Goal: Information Seeking & Learning: Learn about a topic

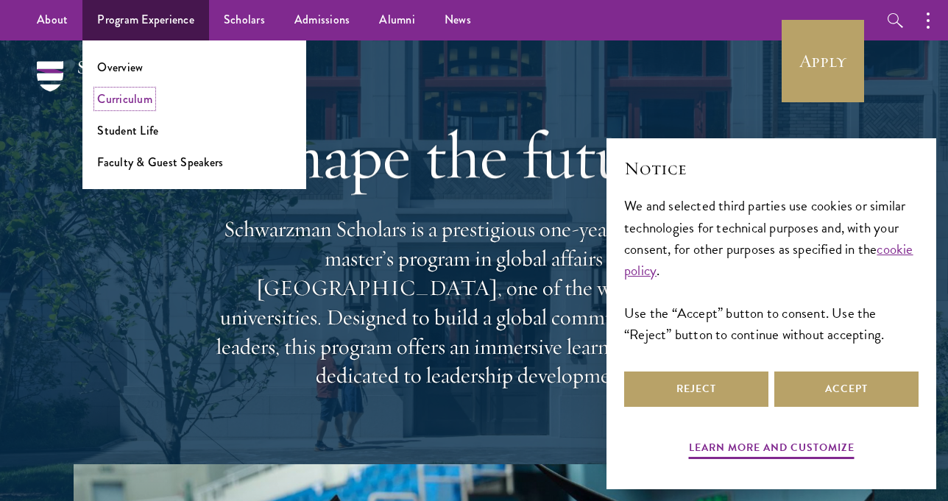
click at [132, 99] on link "Curriculum" at bounding box center [124, 99] width 55 height 17
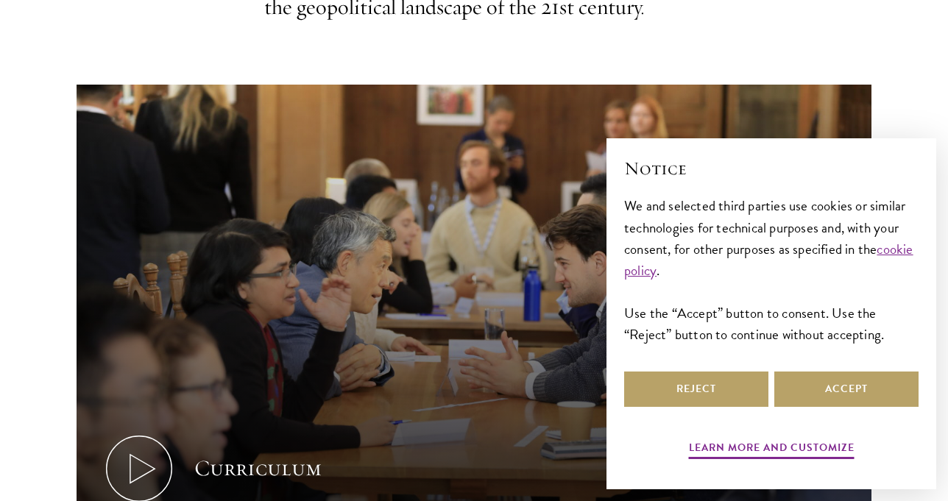
scroll to position [543, 0]
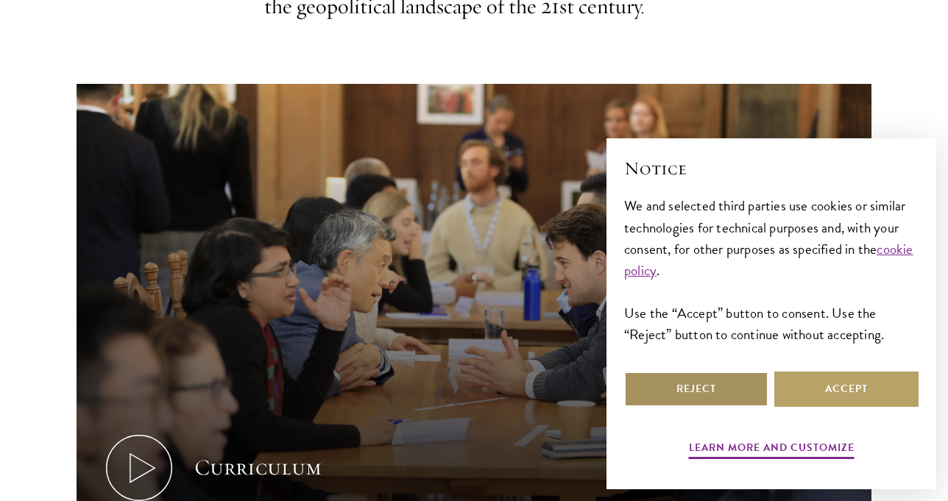
click at [751, 389] on button "Reject" at bounding box center [696, 389] width 144 height 35
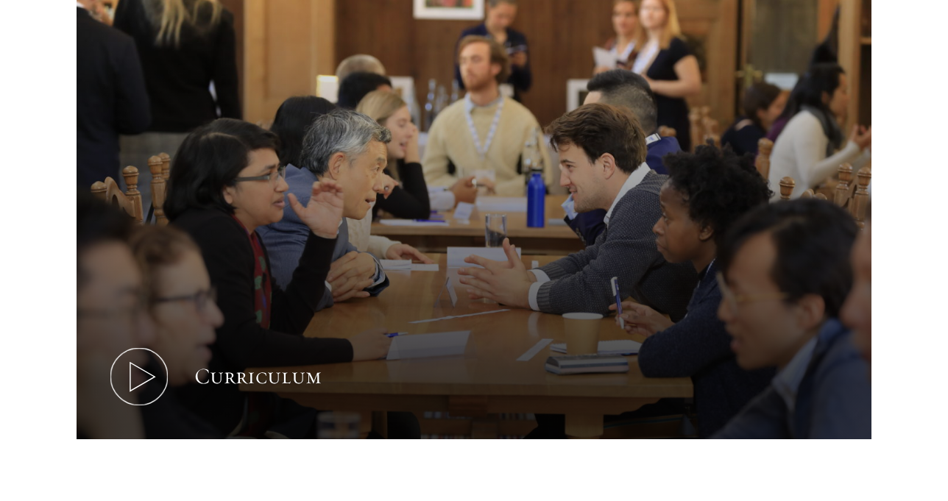
scroll to position [660, 0]
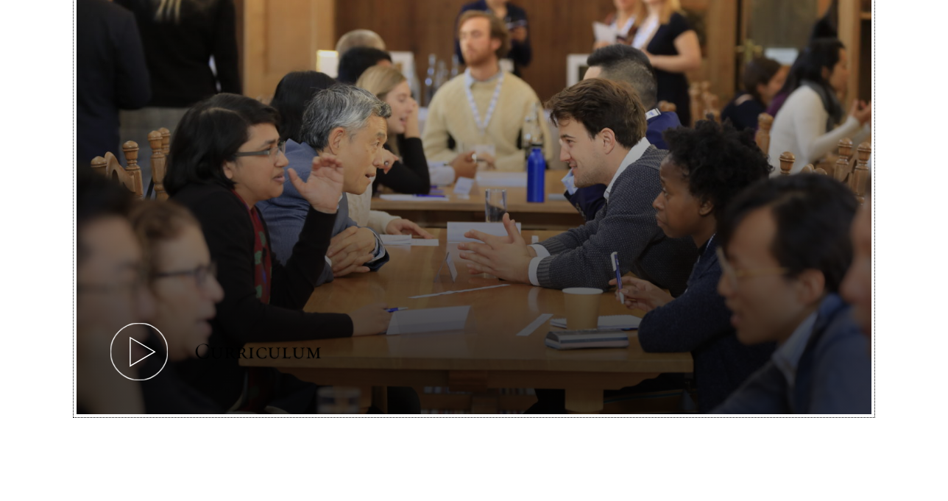
click at [137, 365] on icon at bounding box center [139, 352] width 66 height 66
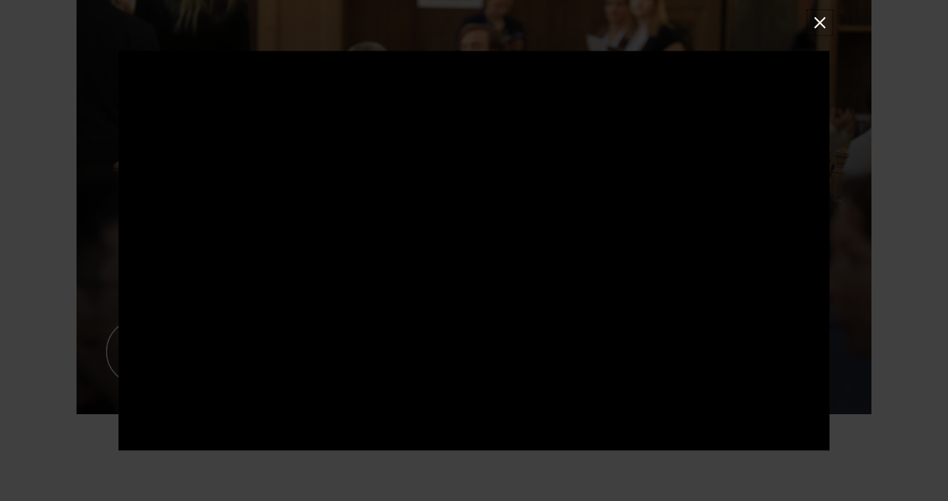
click at [823, 27] on button at bounding box center [819, 22] width 19 height 19
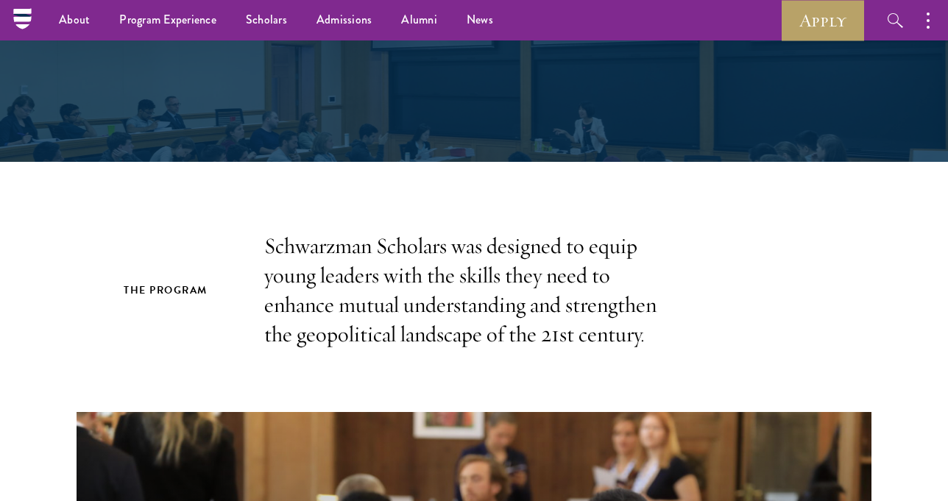
scroll to position [0, 0]
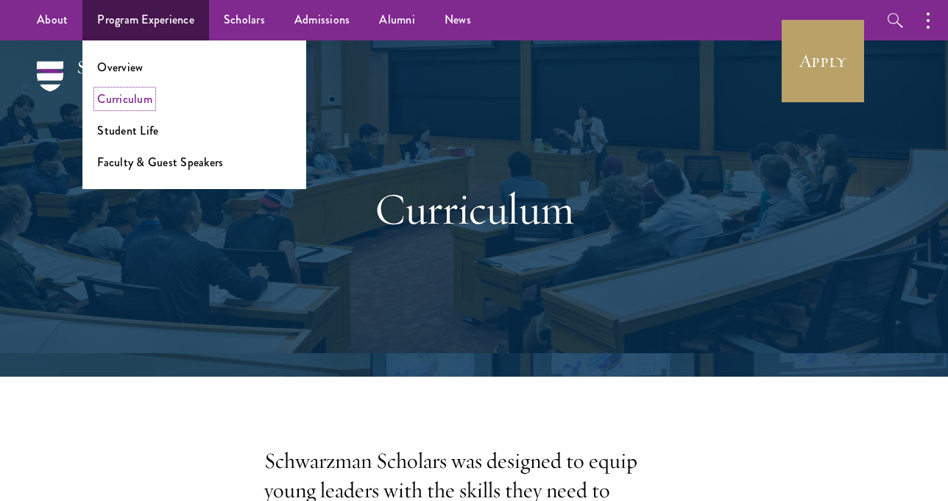
click at [138, 99] on link "Curriculum" at bounding box center [124, 99] width 55 height 17
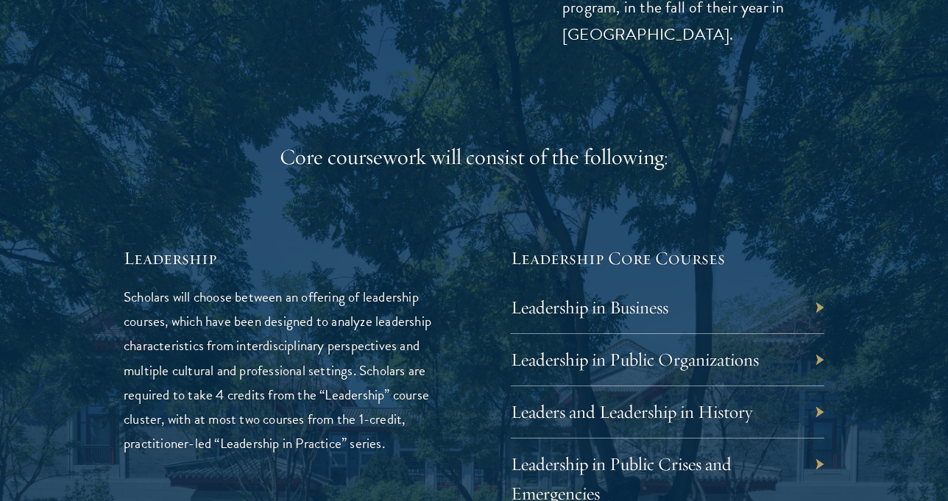
scroll to position [2270, 0]
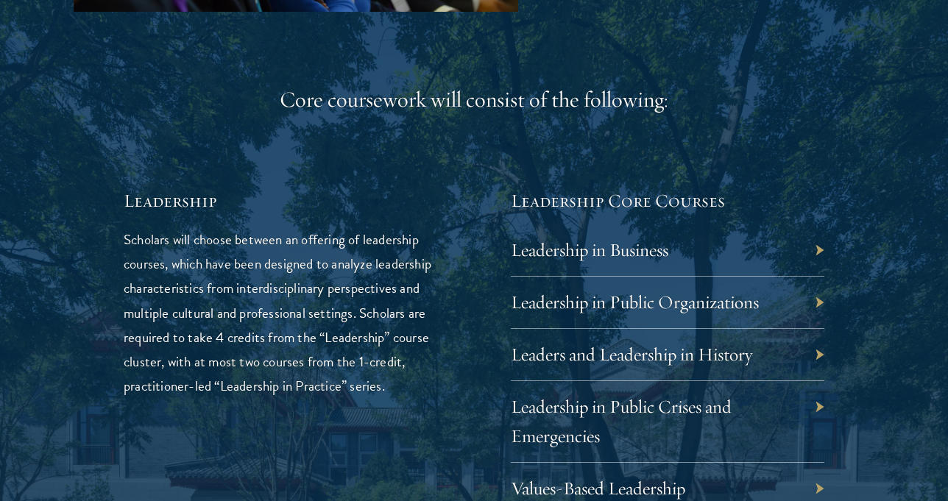
click at [555, 262] on div "Leadership in Business" at bounding box center [668, 251] width 314 height 52
click at [818, 252] on div "Leadership in Business" at bounding box center [668, 251] width 314 height 52
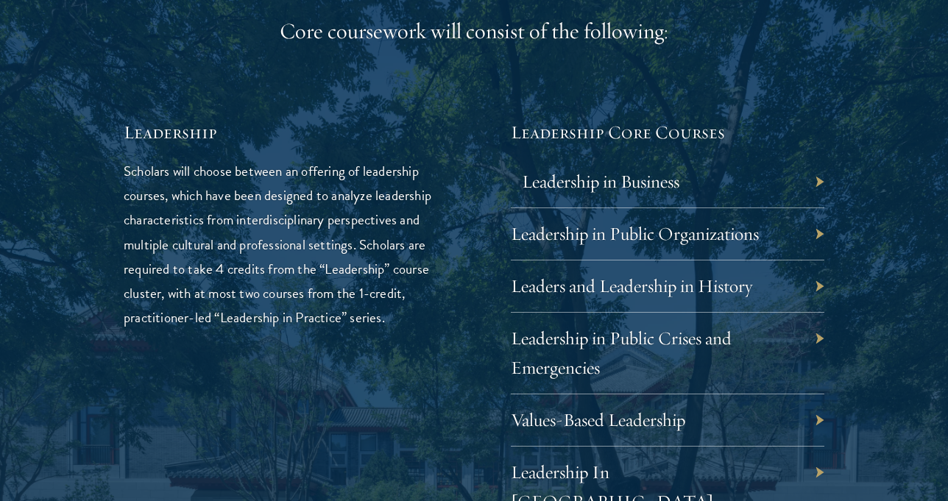
scroll to position [2347, 0]
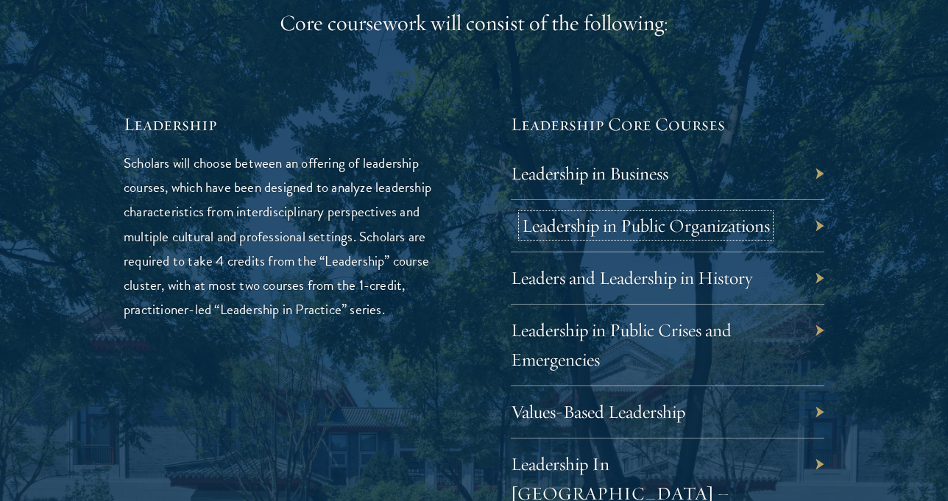
click at [632, 236] on link "Leadership in Public Organizations" at bounding box center [646, 225] width 248 height 23
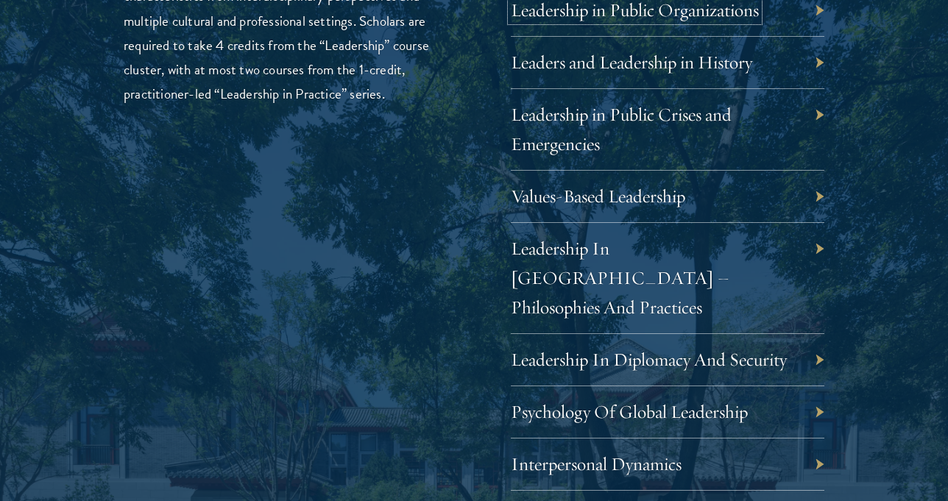
scroll to position [2573, 0]
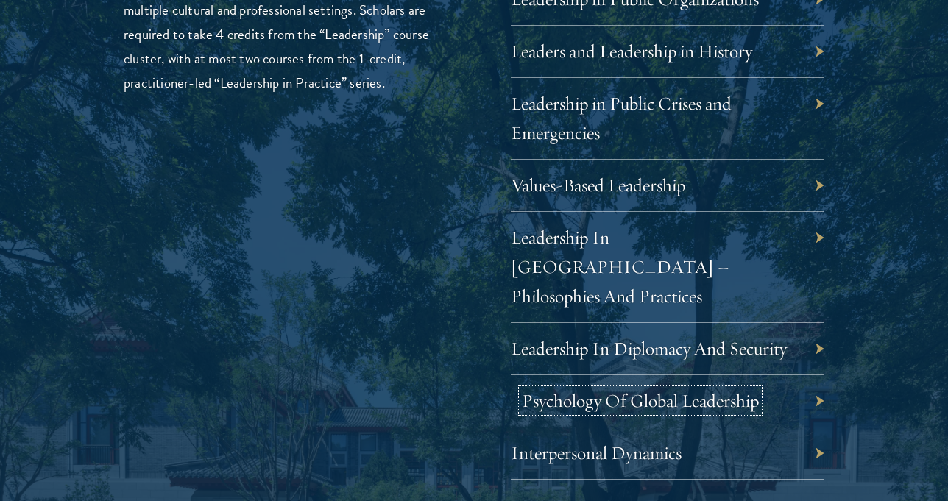
click at [542, 389] on link "Psychology Of Global Leadership" at bounding box center [640, 400] width 237 height 23
click at [604, 105] on link "Leadership in Public Crises and Emergencies" at bounding box center [632, 118] width 221 height 52
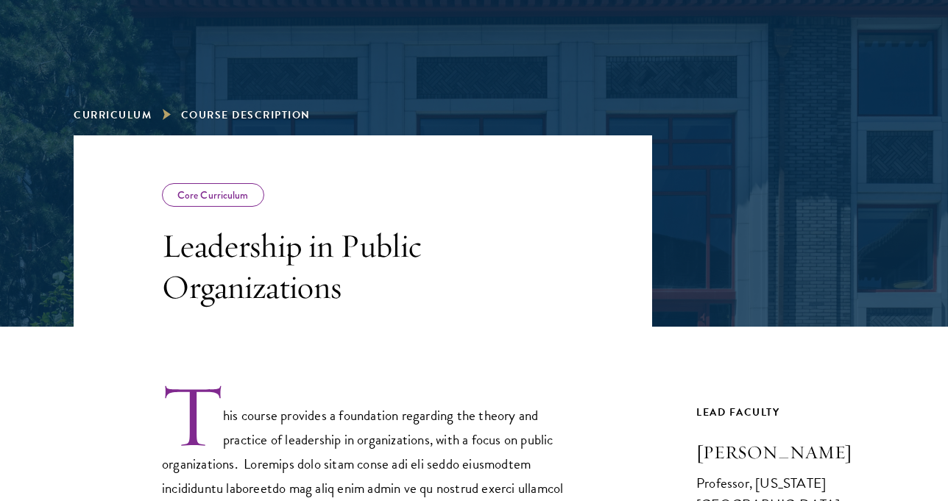
scroll to position [360, 0]
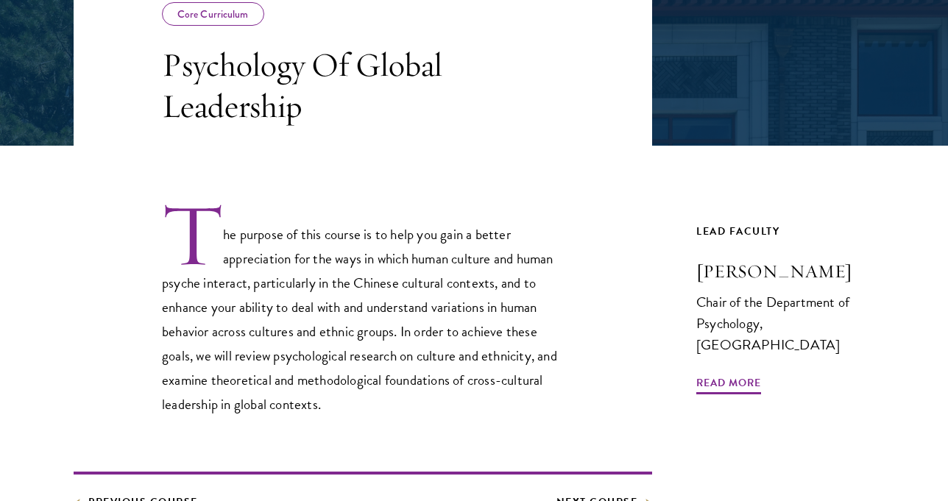
scroll to position [487, 0]
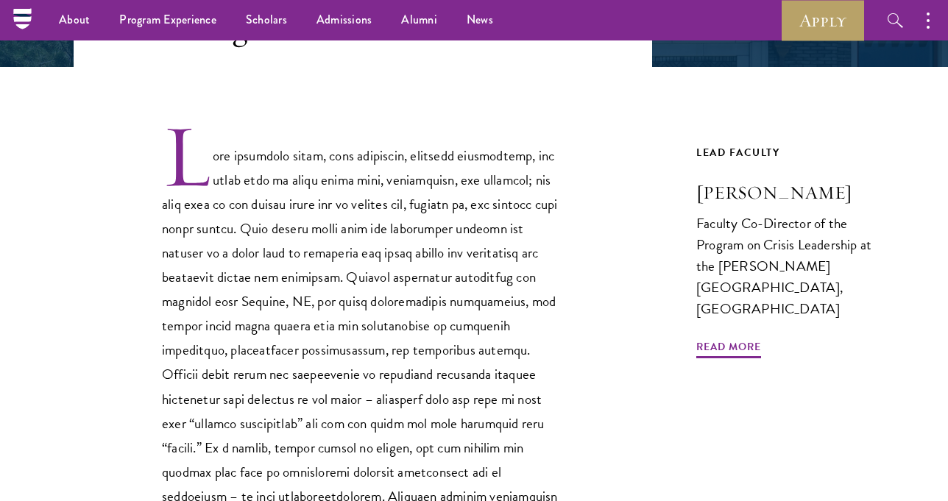
scroll to position [283, 0]
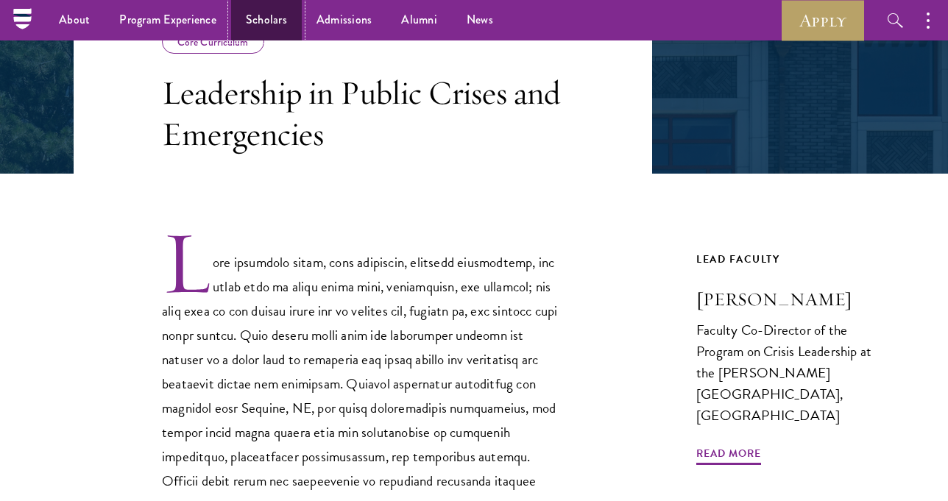
click at [269, 12] on link "Scholars" at bounding box center [266, 20] width 71 height 40
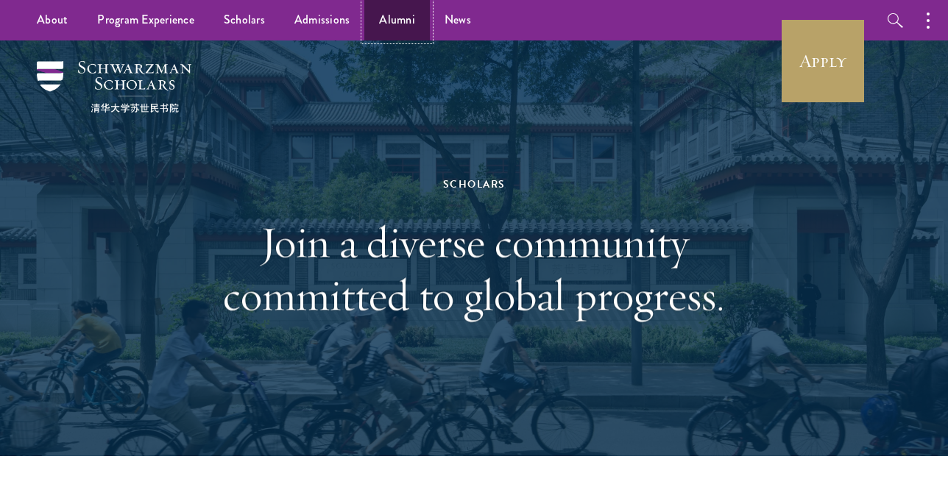
click at [410, 8] on link "Alumni" at bounding box center [397, 20] width 66 height 40
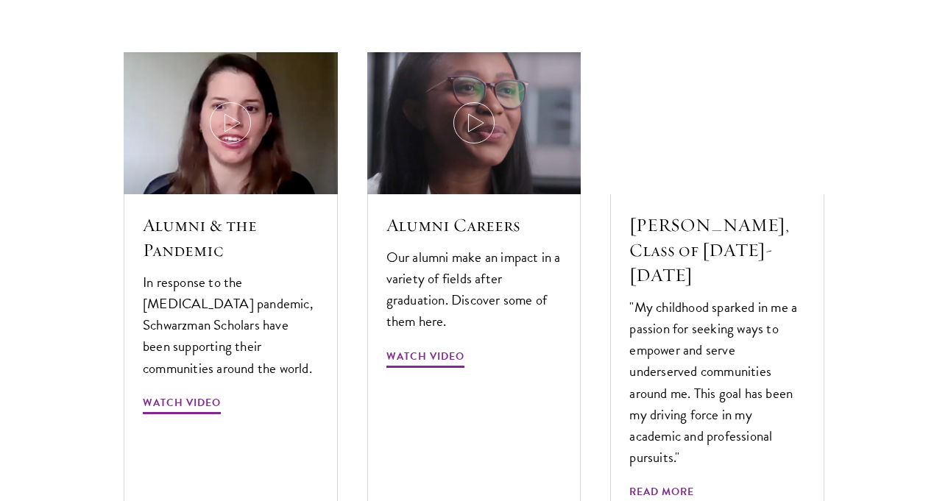
scroll to position [4341, 0]
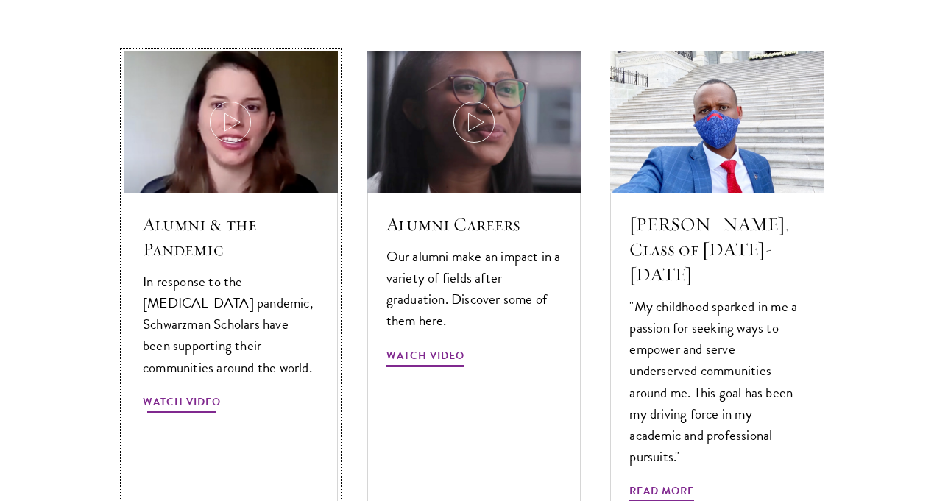
click at [201, 74] on img at bounding box center [230, 122] width 227 height 152
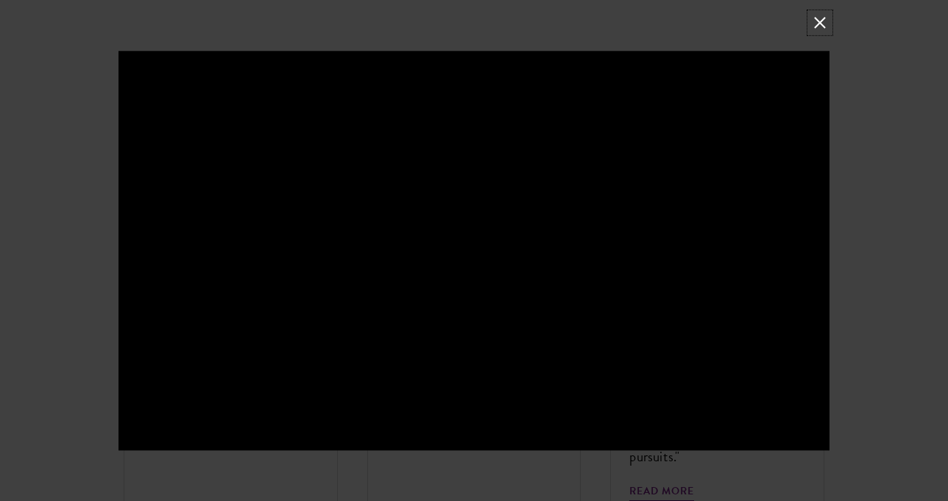
click at [817, 26] on button at bounding box center [819, 22] width 19 height 19
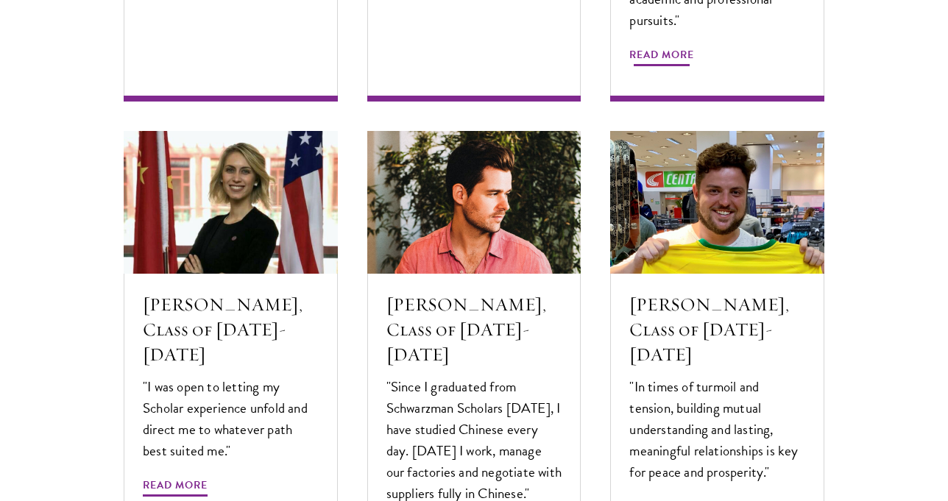
scroll to position [4899, 0]
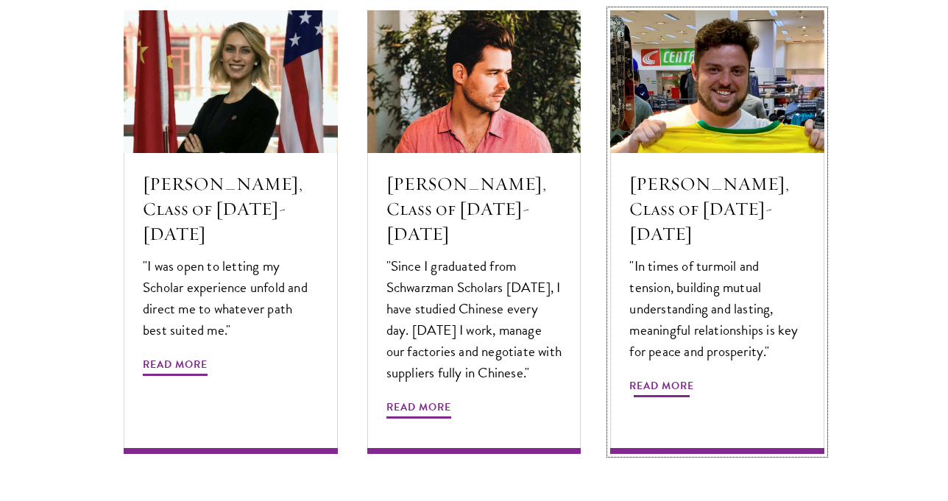
click at [663, 377] on span "Read More" at bounding box center [661, 388] width 65 height 23
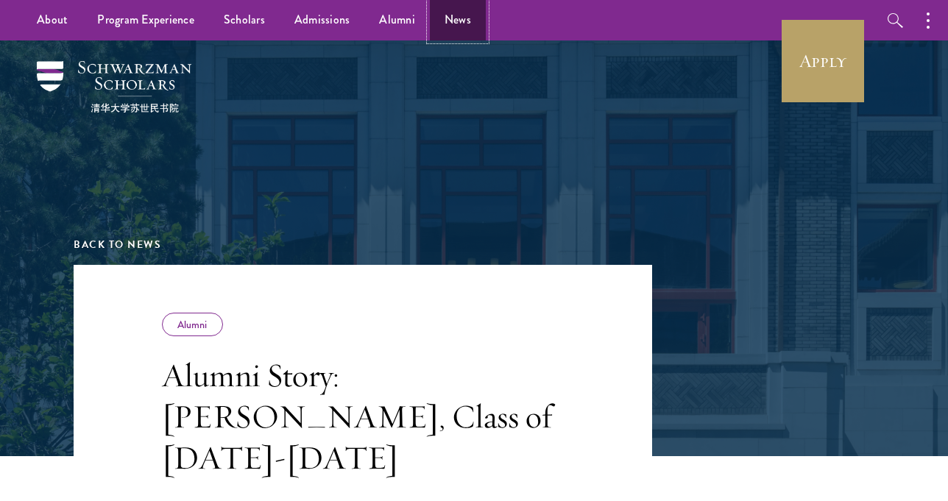
click at [439, 20] on link "News" at bounding box center [458, 20] width 56 height 40
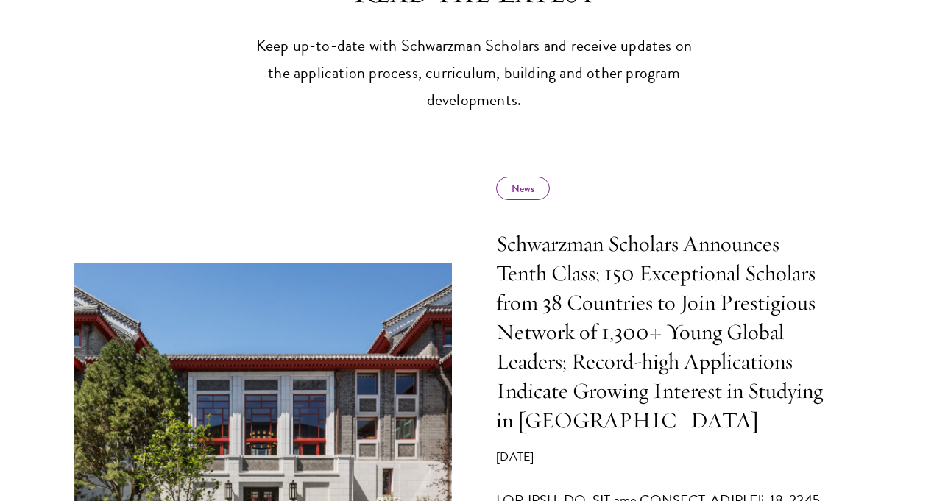
scroll to position [574, 0]
